Goal: Task Accomplishment & Management: Complete application form

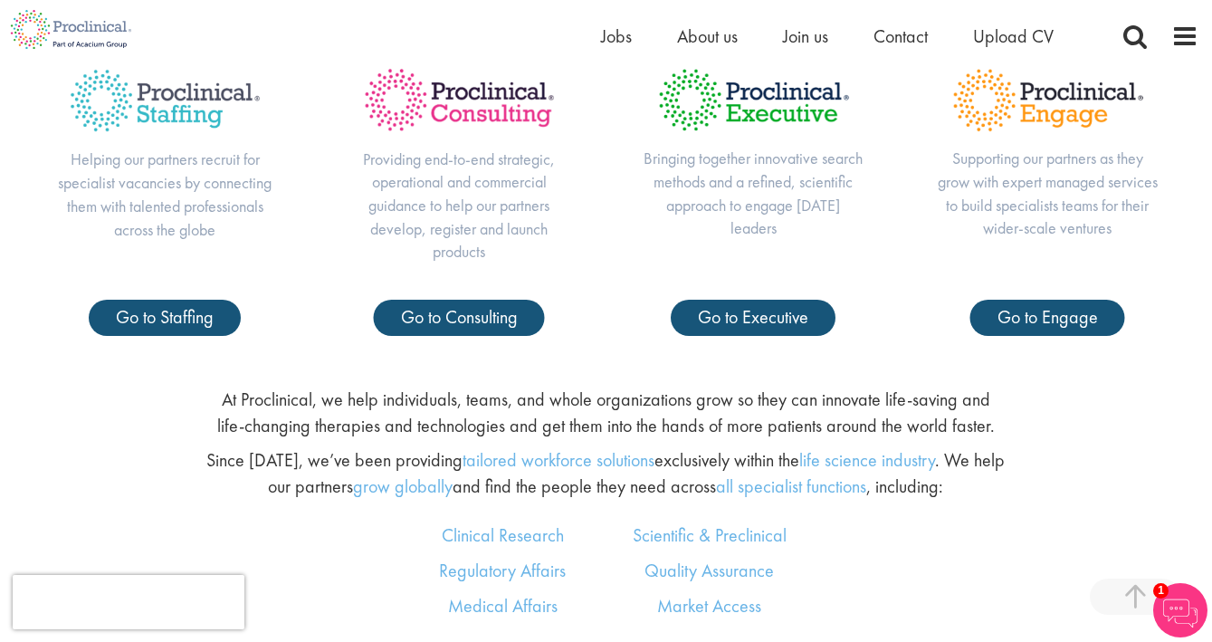
scroll to position [722, 0]
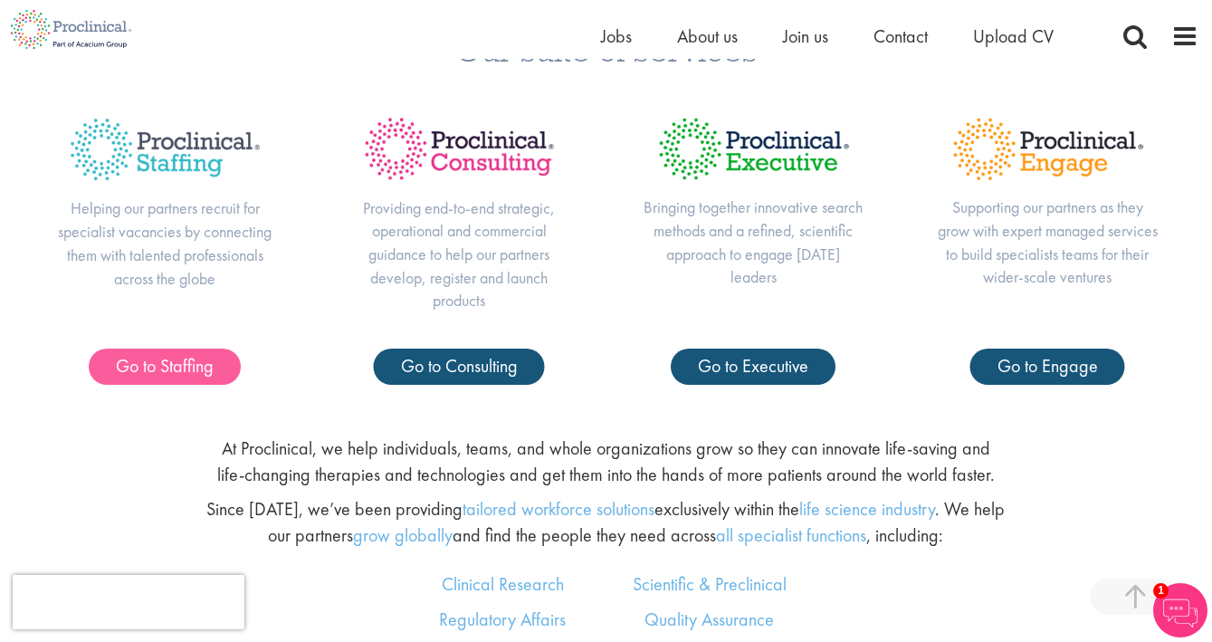
click at [146, 363] on span "Go to Staffing" at bounding box center [165, 366] width 98 height 24
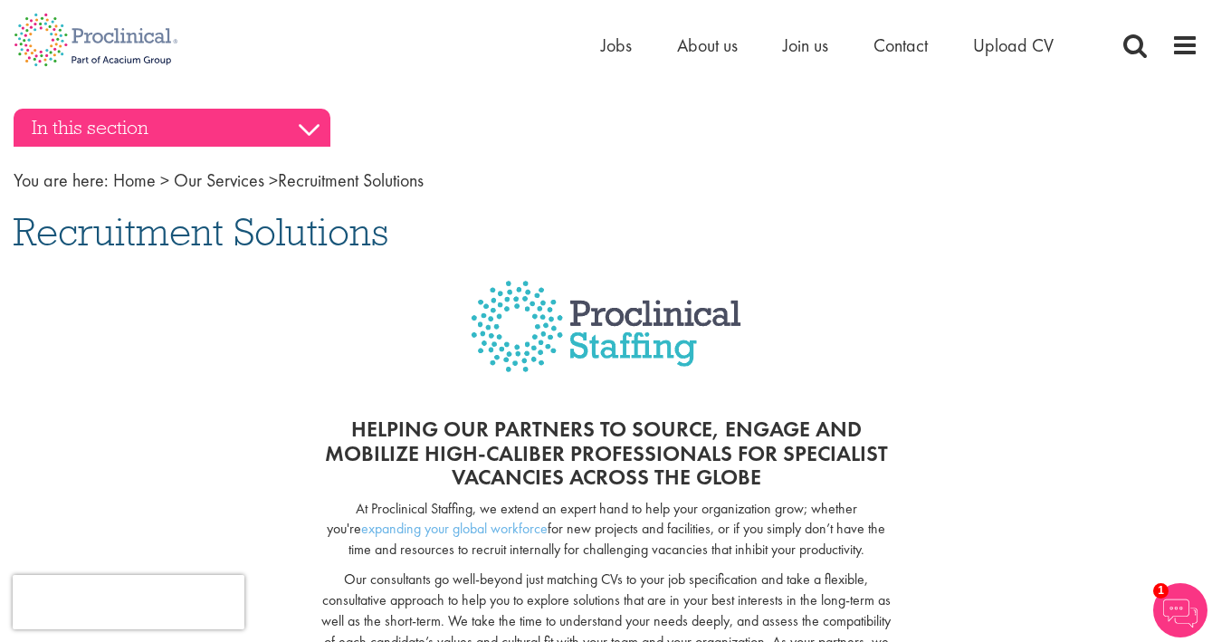
click at [314, 123] on h3 "In this section" at bounding box center [172, 128] width 317 height 38
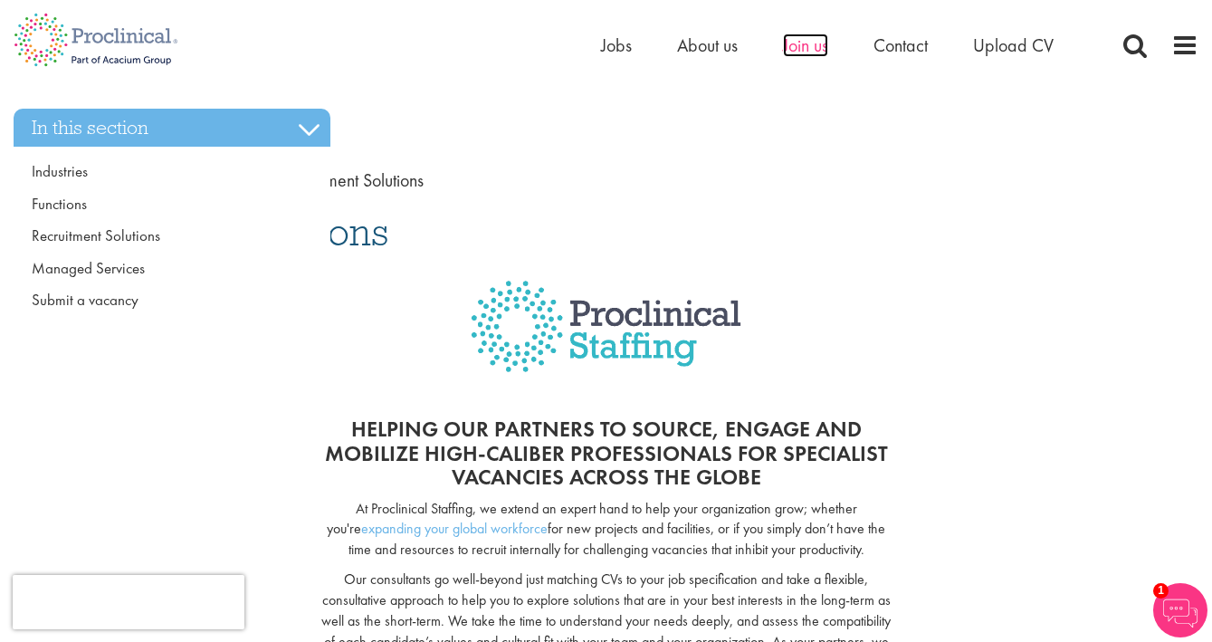
click at [808, 46] on span "Join us" at bounding box center [805, 45] width 45 height 24
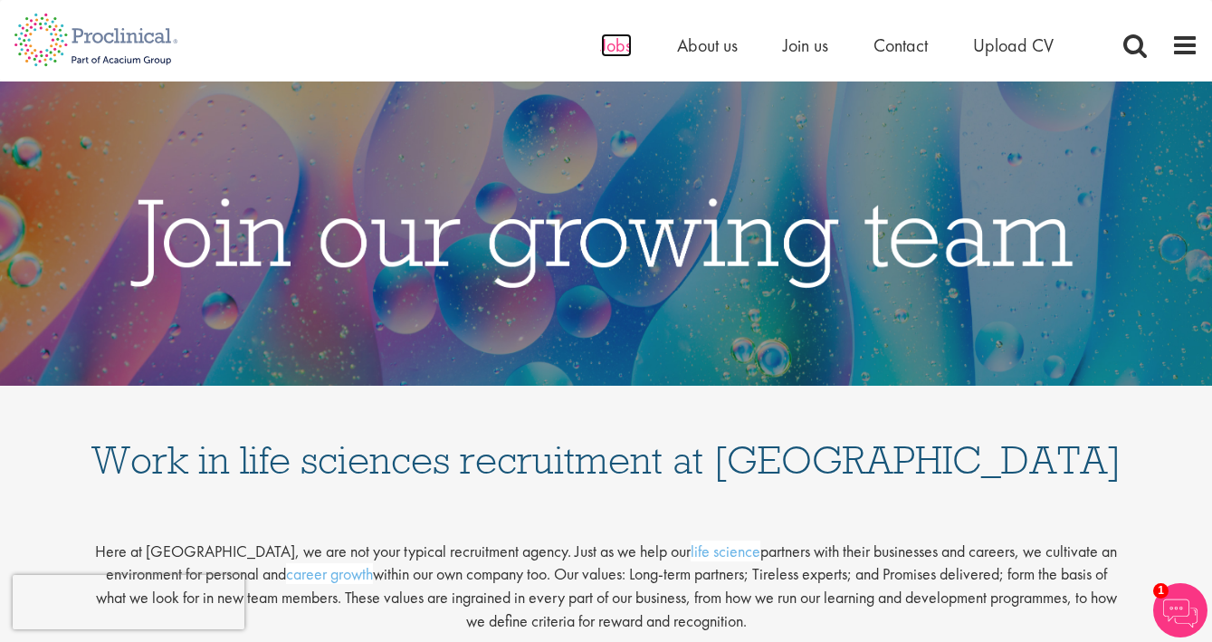
click at [614, 48] on span "Jobs" at bounding box center [616, 45] width 31 height 24
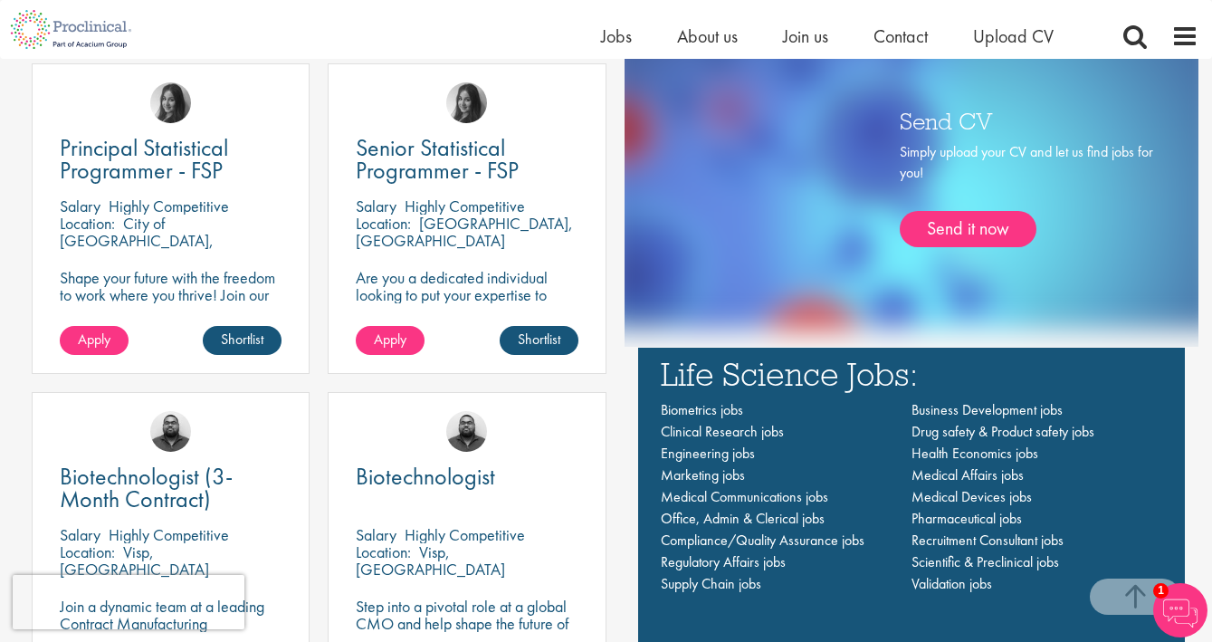
scroll to position [1287, 0]
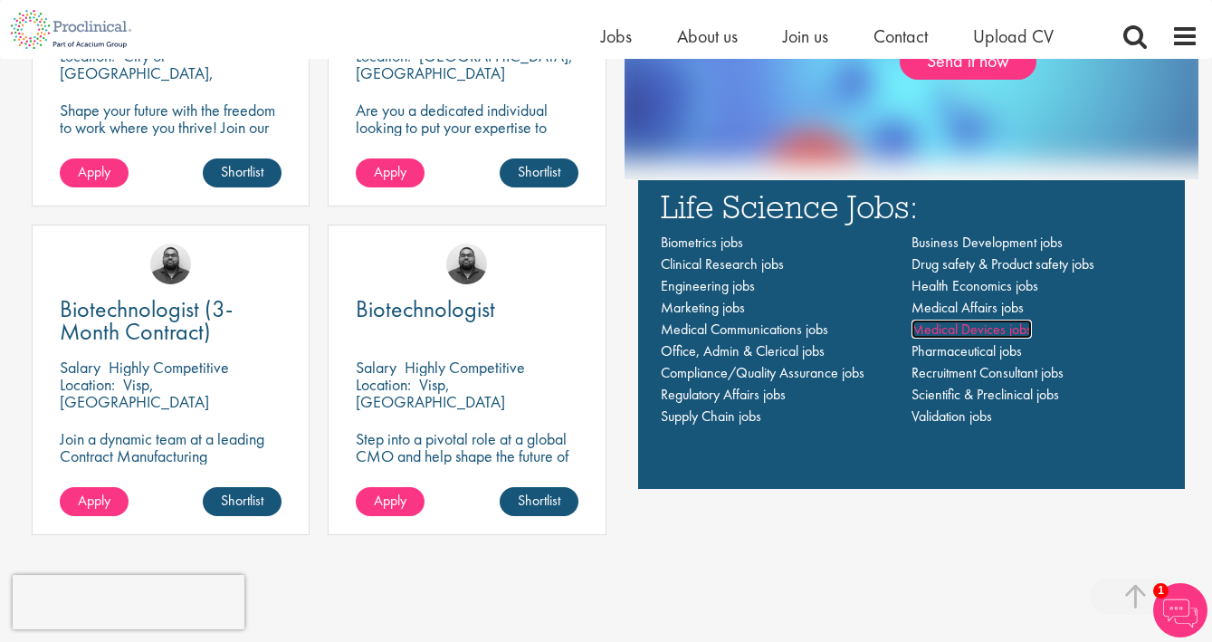
click at [989, 331] on span "Medical Devices jobs" at bounding box center [971, 328] width 120 height 19
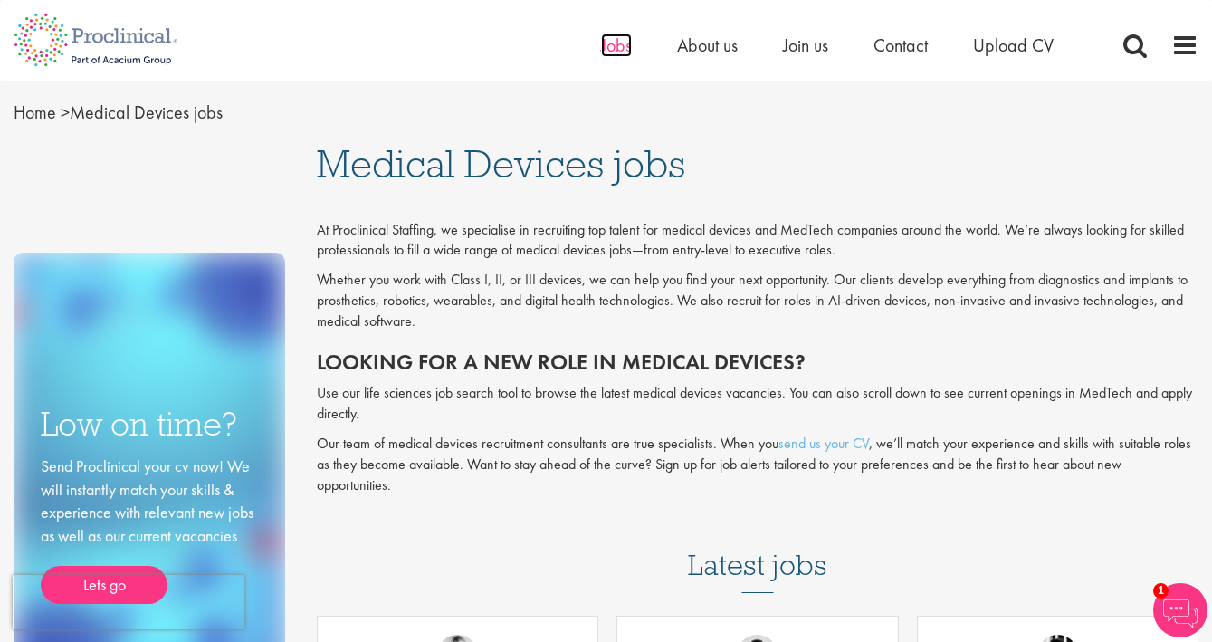
click at [606, 51] on span "Jobs" at bounding box center [616, 45] width 31 height 24
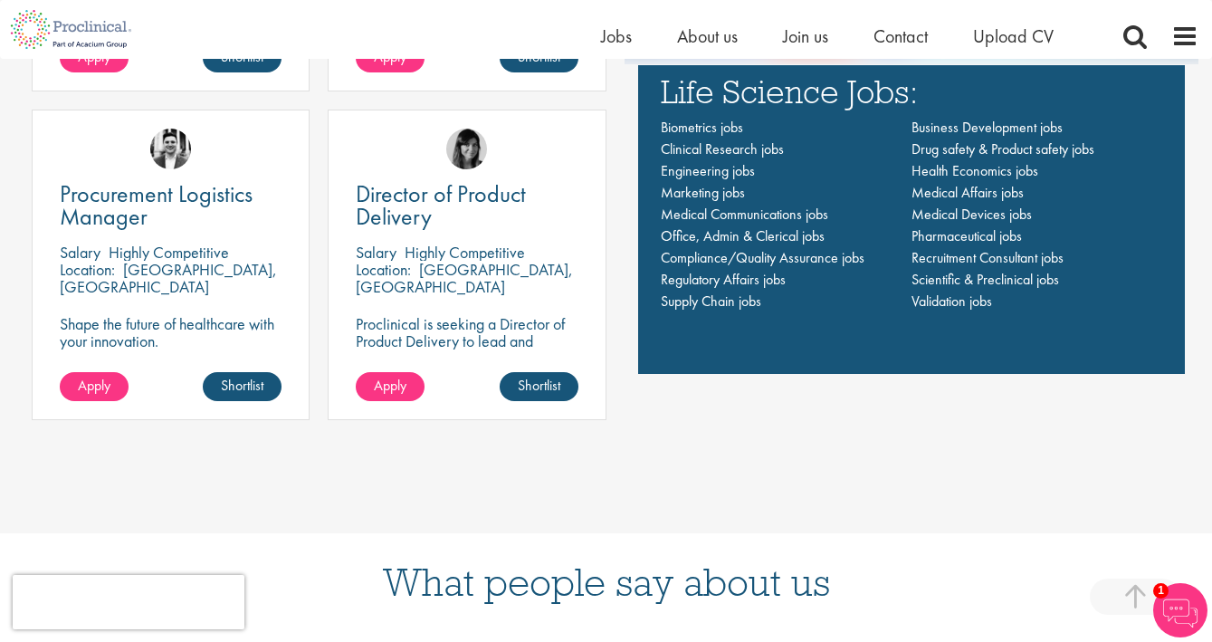
scroll to position [1398, 0]
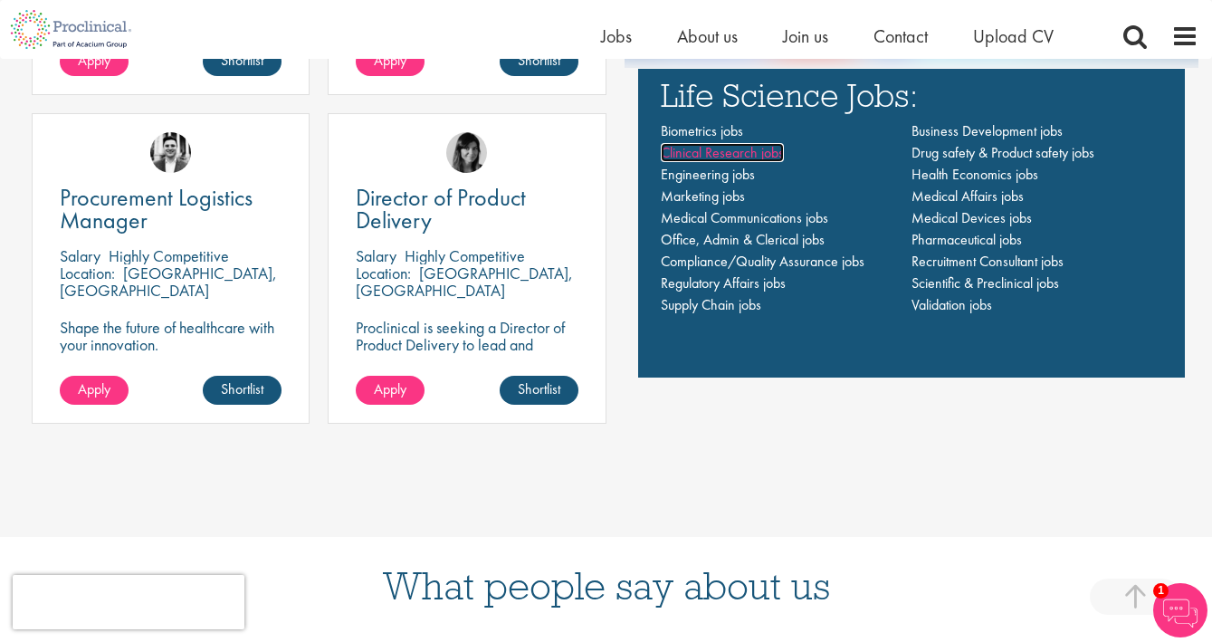
click at [688, 156] on span "Clinical Research jobs" at bounding box center [722, 152] width 123 height 19
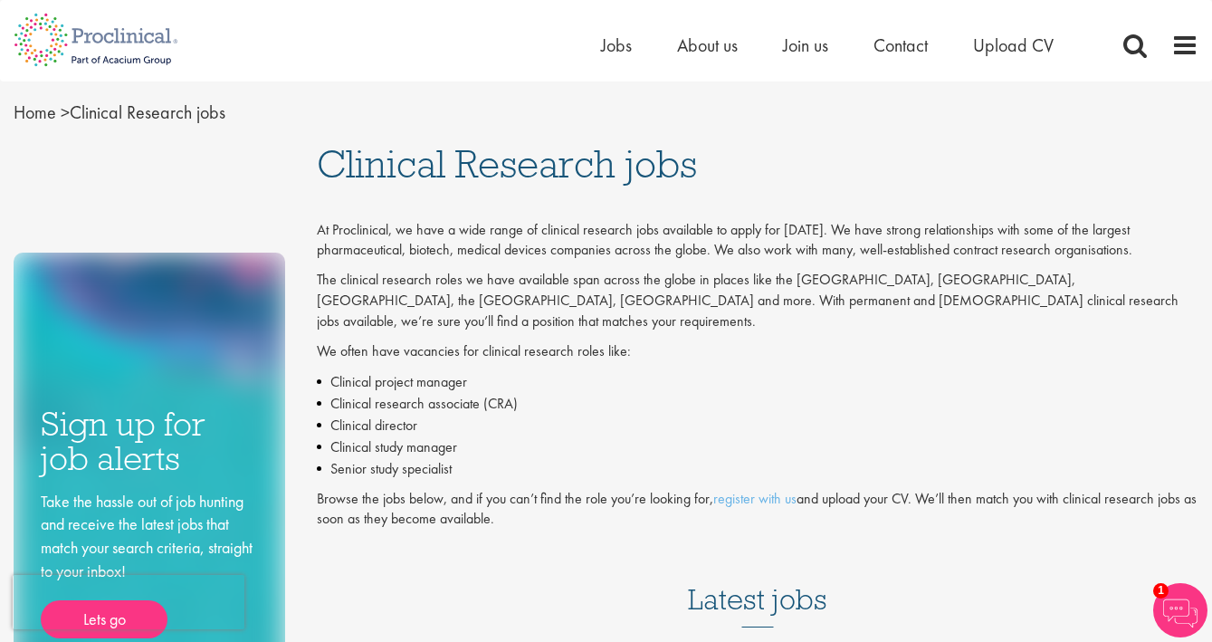
click at [350, 414] on li "Clinical director" at bounding box center [757, 425] width 881 height 22
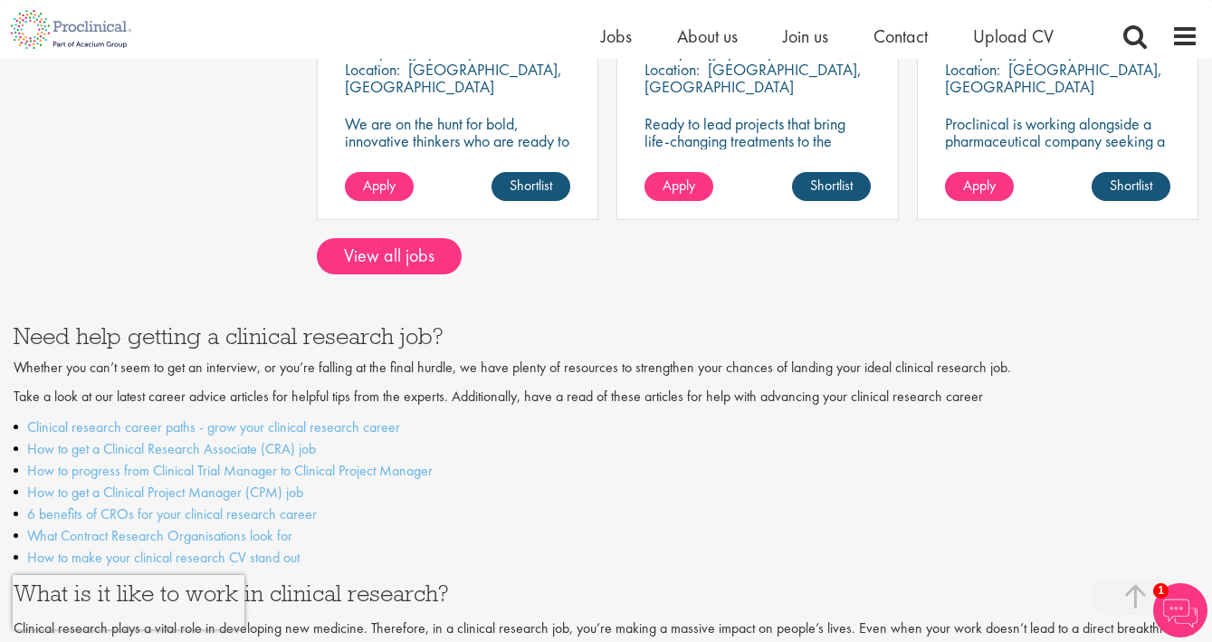
scroll to position [1737, 0]
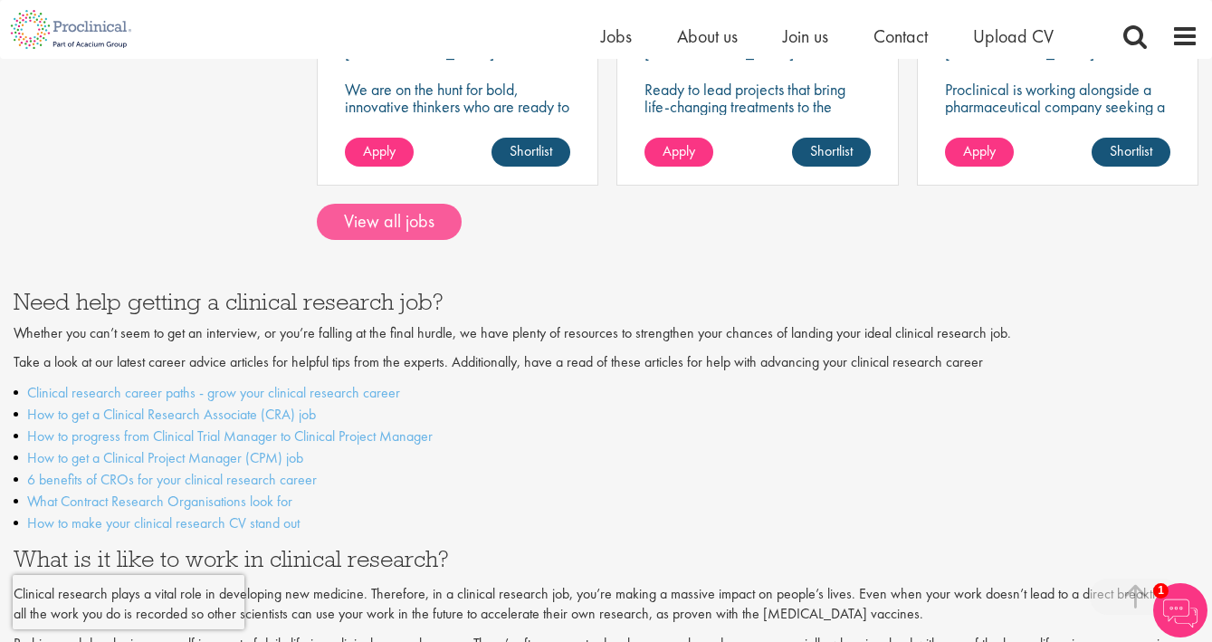
click at [395, 204] on link "View all jobs" at bounding box center [389, 222] width 145 height 36
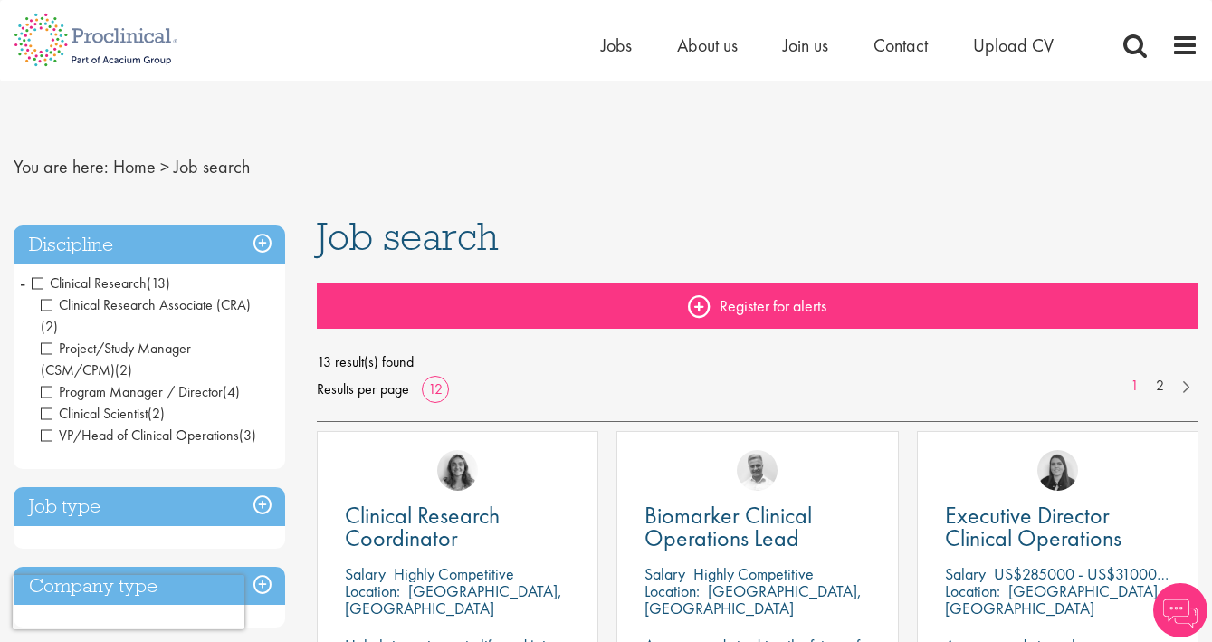
scroll to position [128, 0]
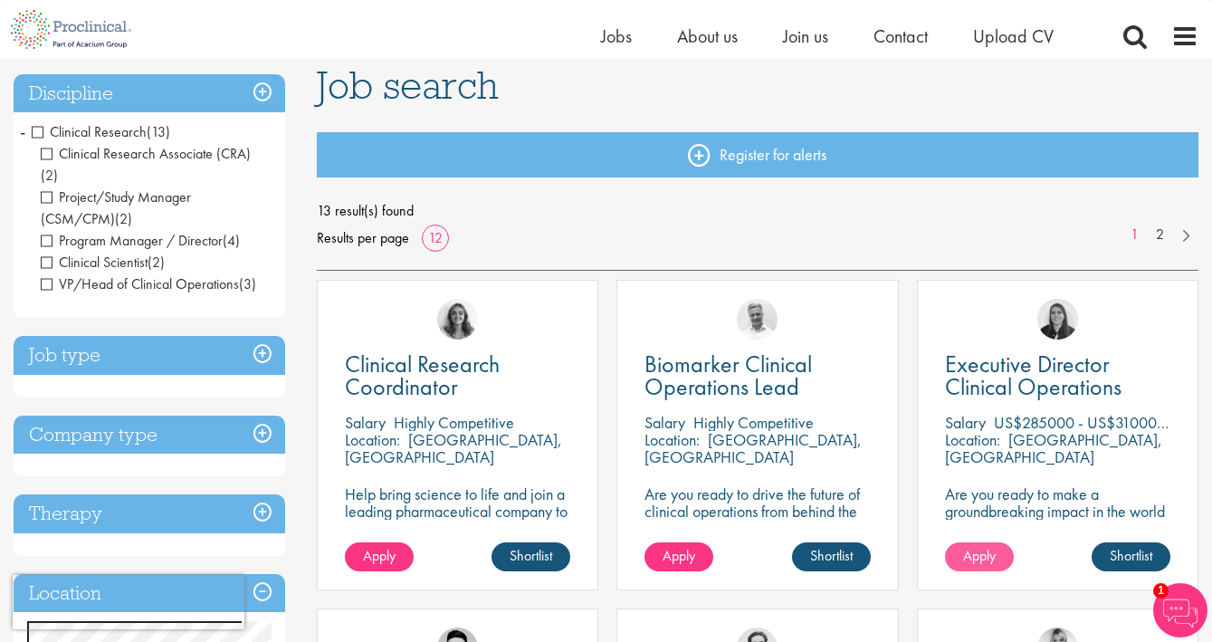
click at [985, 561] on span "Apply" at bounding box center [979, 555] width 33 height 19
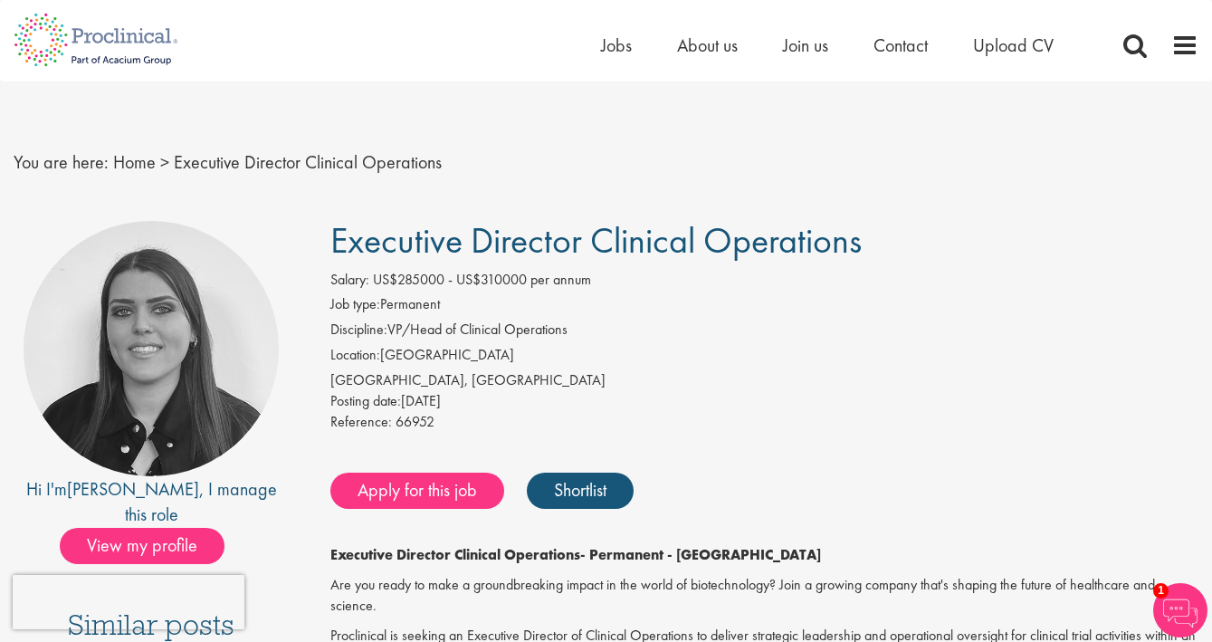
scroll to position [132, 0]
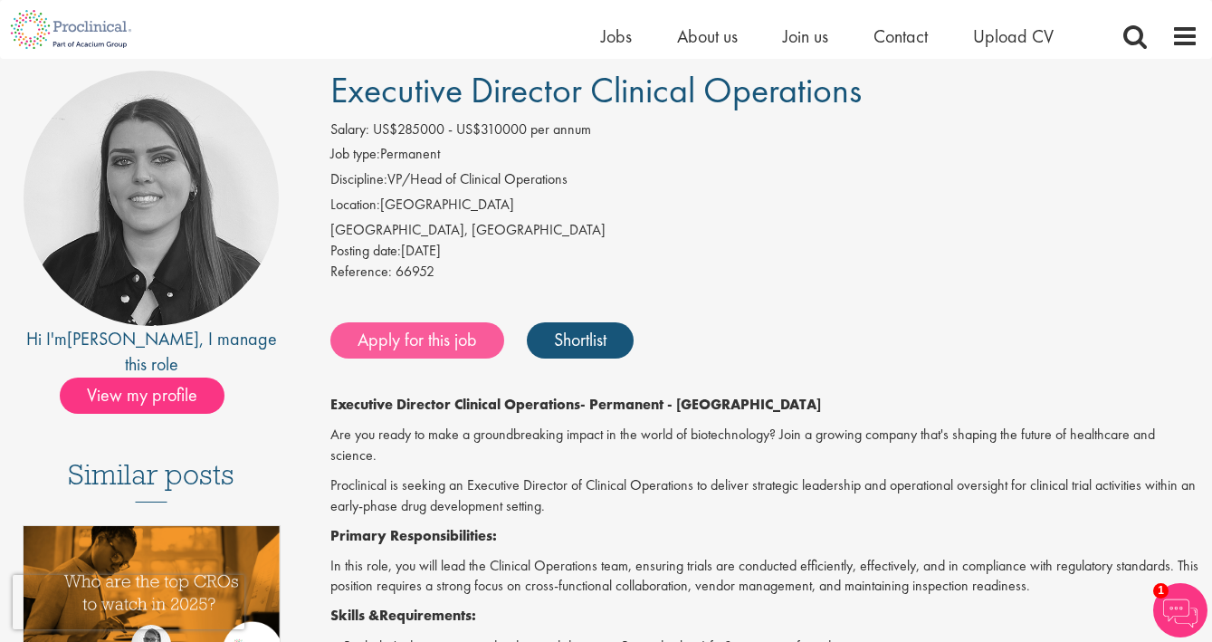
click at [400, 338] on link "Apply for this job" at bounding box center [417, 340] width 174 height 36
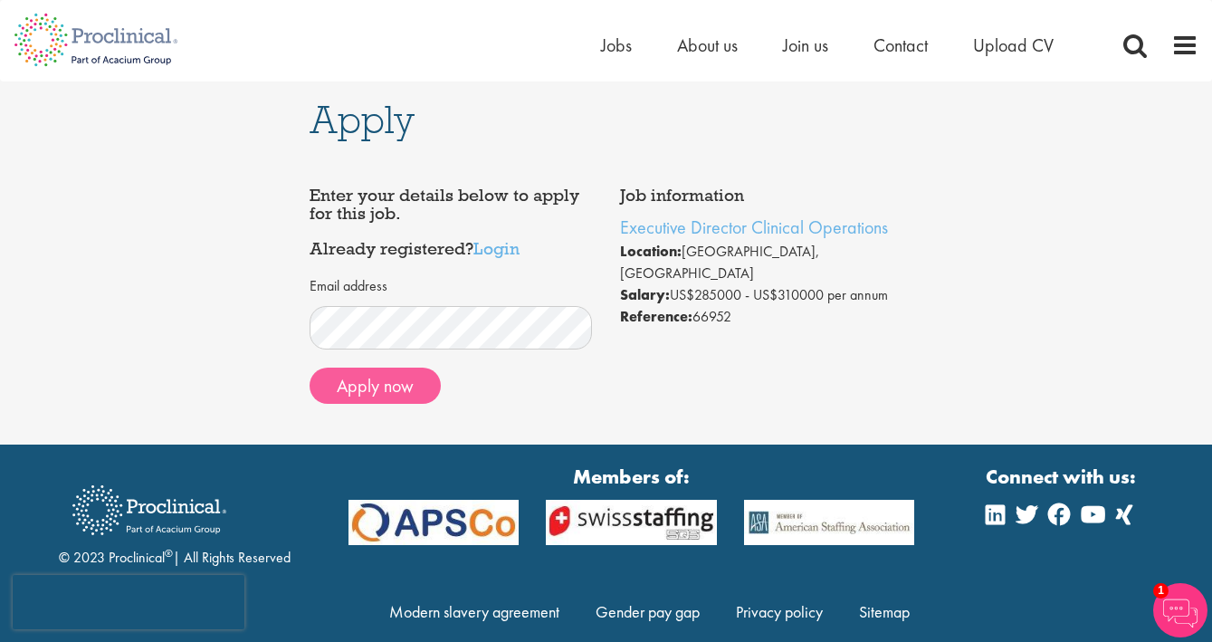
click at [354, 387] on button "Apply now" at bounding box center [374, 385] width 131 height 36
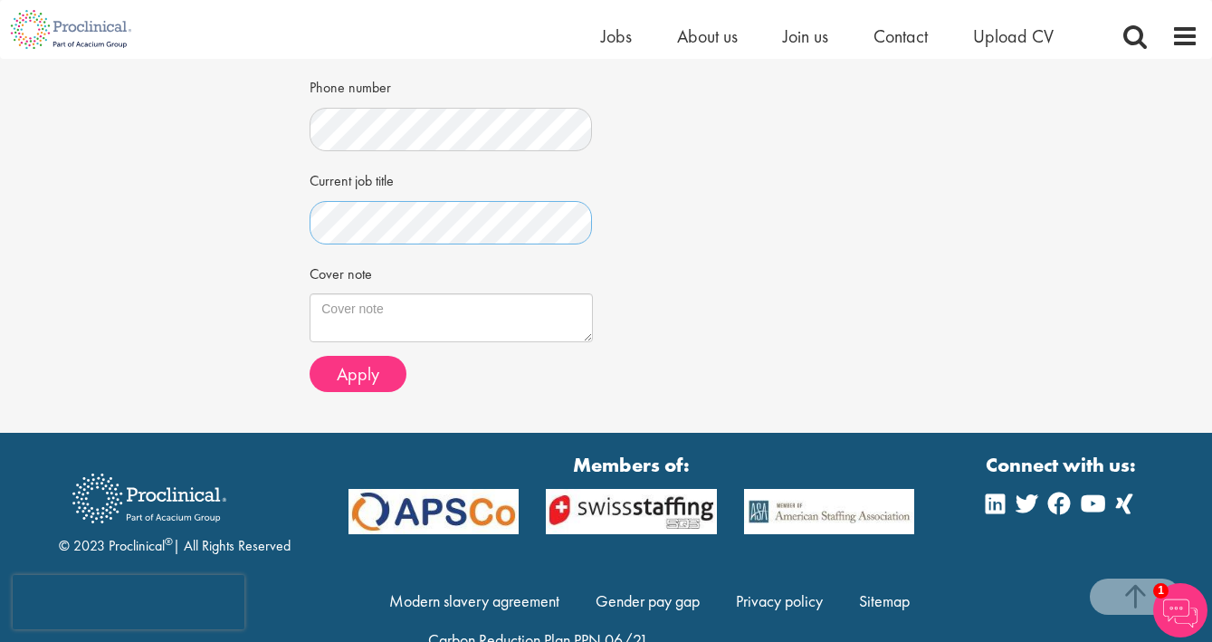
scroll to position [488, 0]
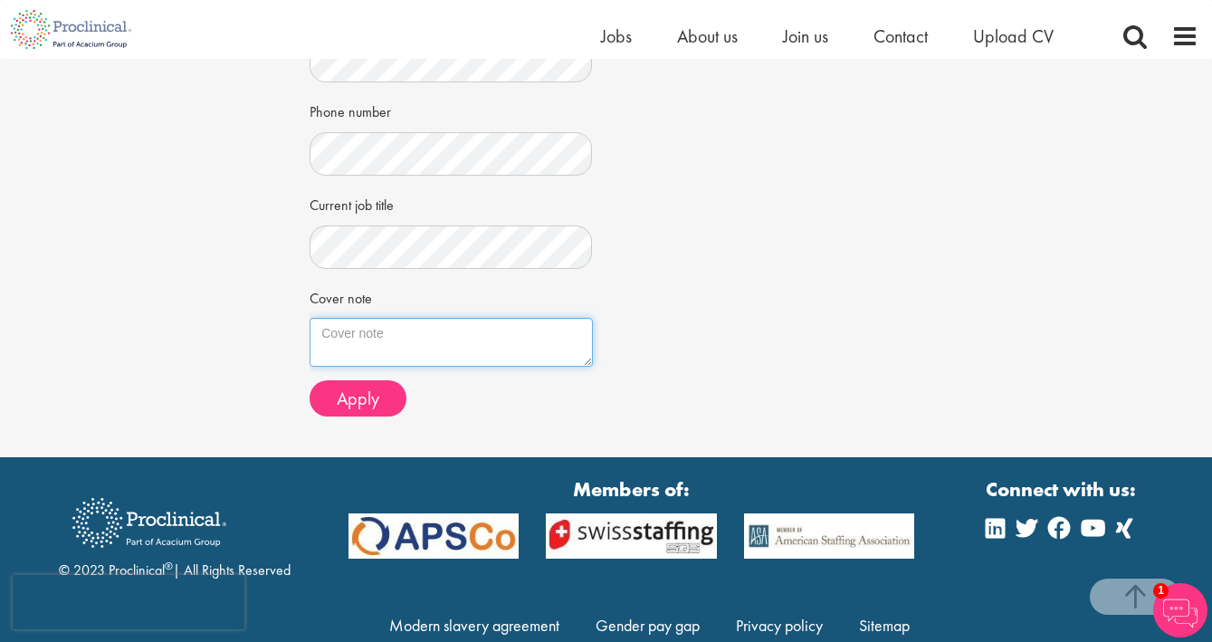
click at [397, 333] on textarea "Cover note" at bounding box center [450, 342] width 282 height 49
paste textarea "Highly skilled in managing in-house, in-sourced (FSP) and outsourced clinical r…"
click at [379, 335] on textarea "I am a seasoned Clinical Operations Leader, Highly skilled in managing in-house…" at bounding box center [450, 342] width 282 height 49
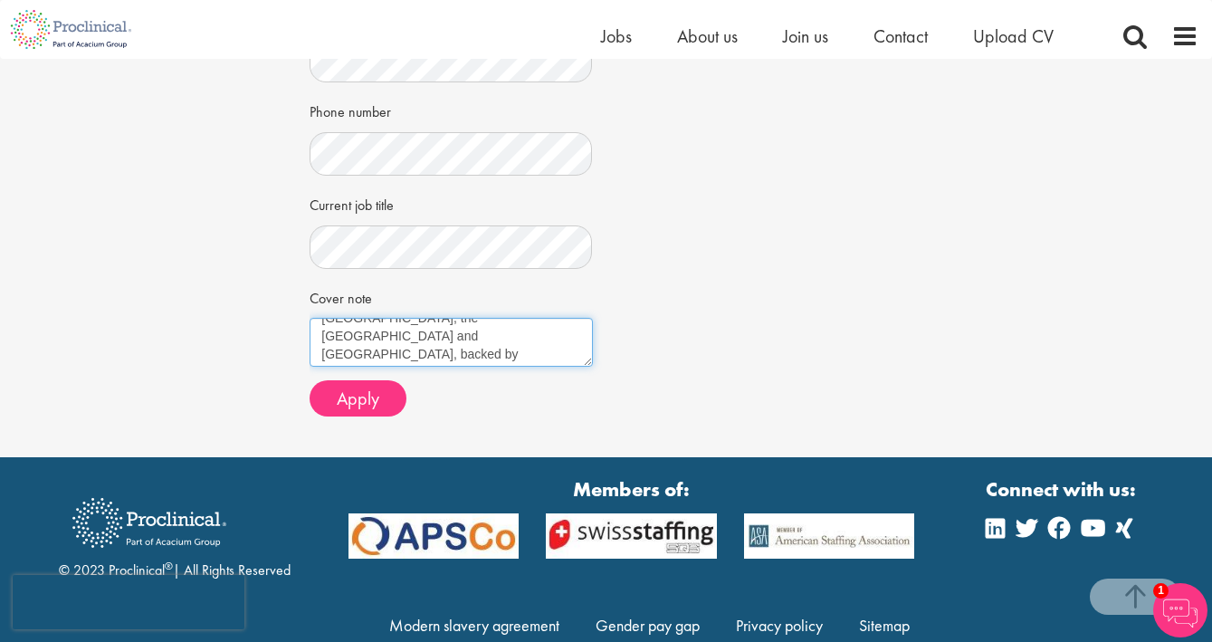
click at [400, 329] on textarea "I am a seasoned Clinical Operations Leader, highly skilled in managing in-house…" at bounding box center [450, 342] width 282 height 49
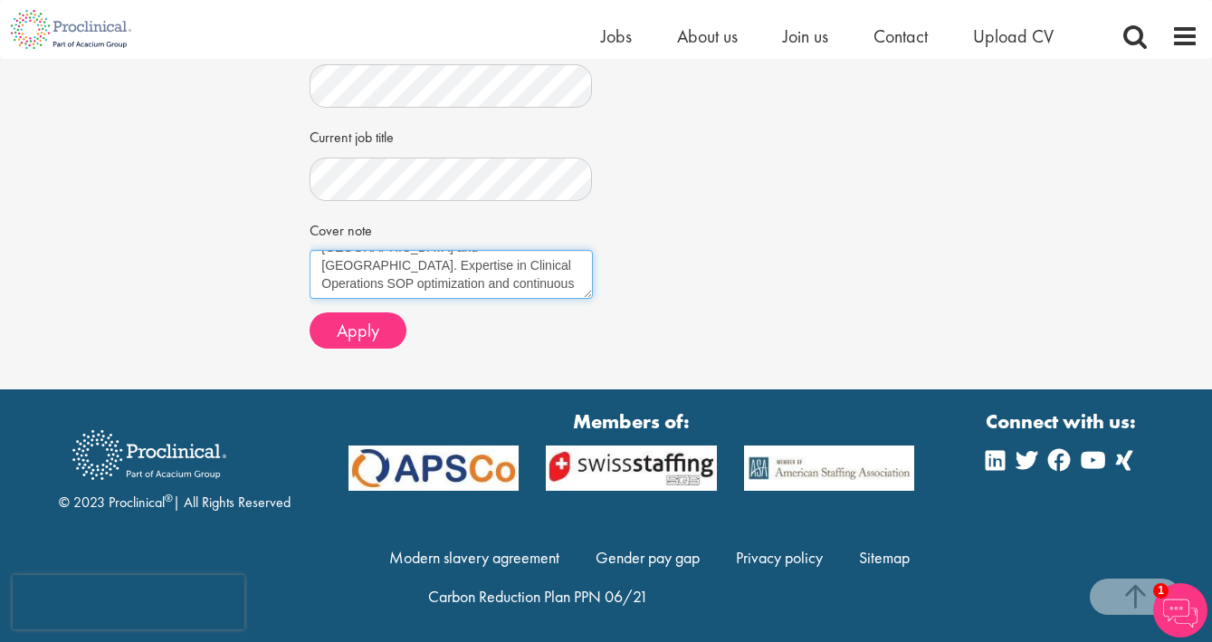
click at [452, 279] on textarea "I am a seasoned Clinical Operations Leader, highly skilled in managing in-house…" at bounding box center [450, 274] width 282 height 49
click at [535, 278] on textarea "I am a seasoned Clinical Operations Leader, highly skilled in managing in-house…" at bounding box center [450, 274] width 282 height 49
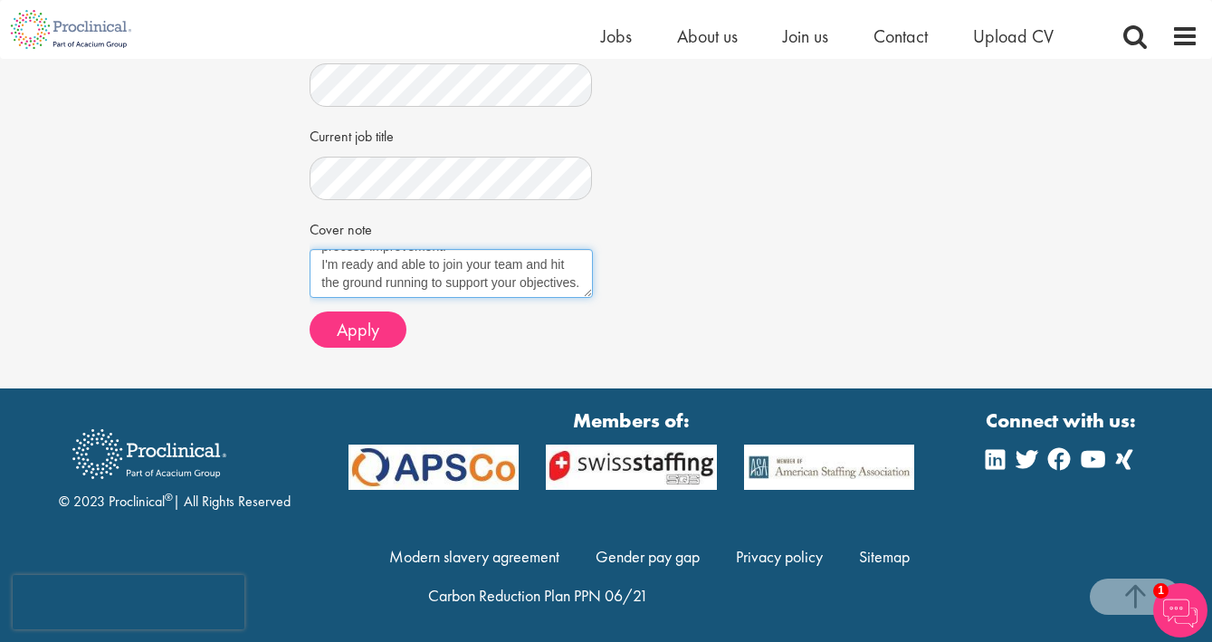
scroll to position [556, 0]
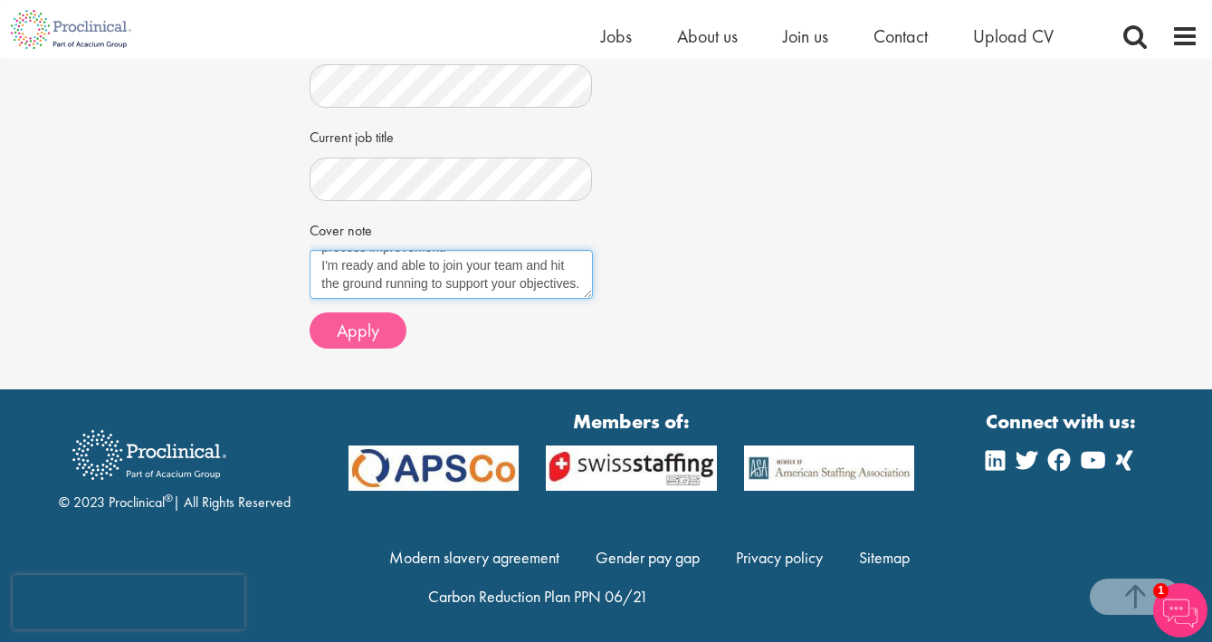
type textarea "I am a seasoned Clinical Operations Leader, highly skilled in managing in-house…"
click at [347, 325] on span "Apply" at bounding box center [358, 331] width 43 height 24
